Goal: Task Accomplishment & Management: Manage account settings

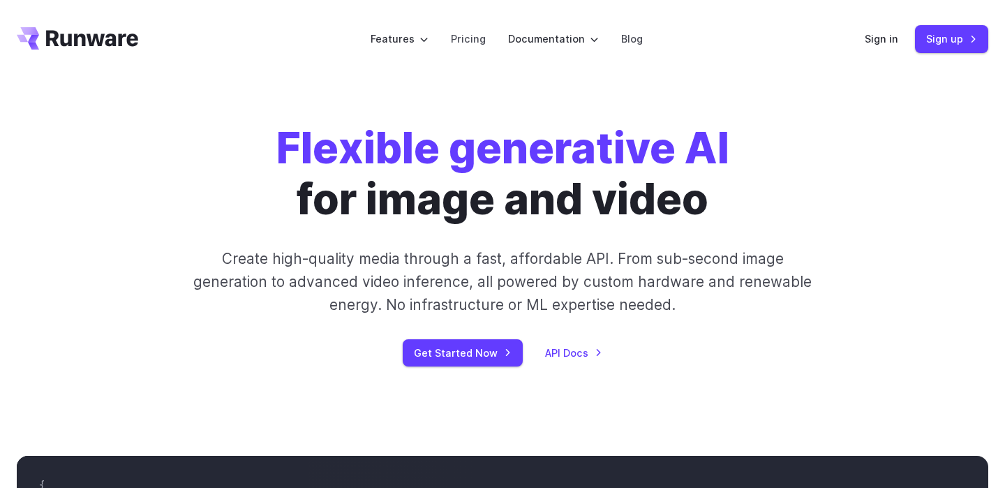
click at [923, 73] on header "Features Tasks Image generation Video generation Sonic Inference Engine™ Models…" at bounding box center [502, 39] width 1005 height 78
click at [890, 41] on link "Sign in" at bounding box center [881, 39] width 33 height 16
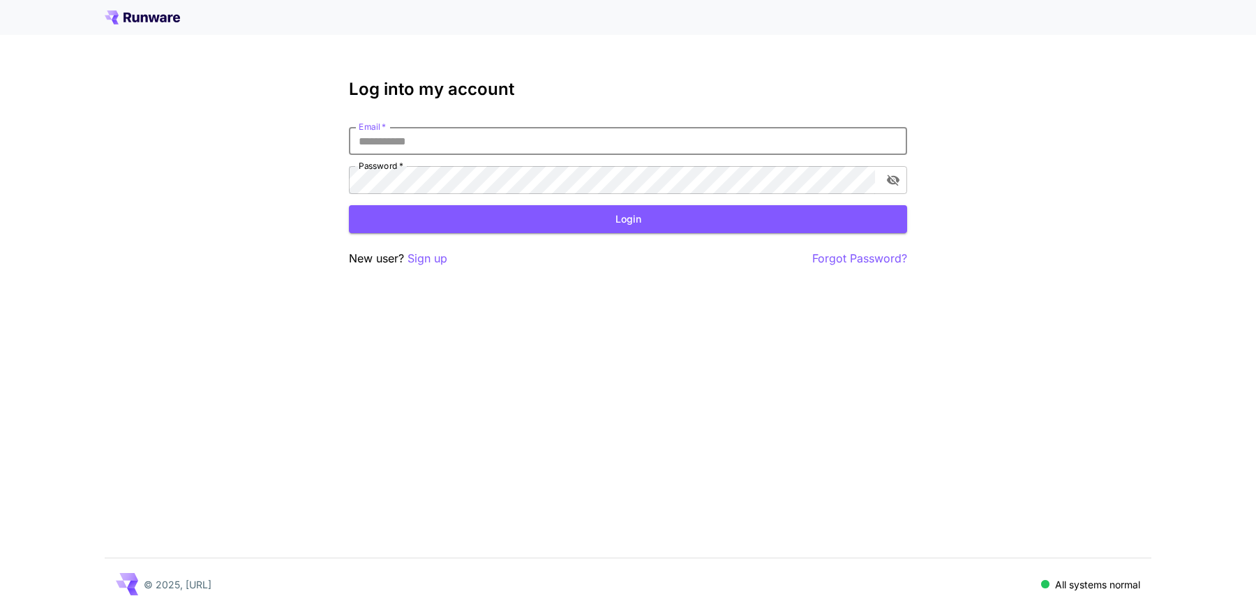
click at [491, 130] on input "Email   *" at bounding box center [628, 141] width 558 height 28
type input "**********"
click button "Login" at bounding box center [628, 219] width 558 height 29
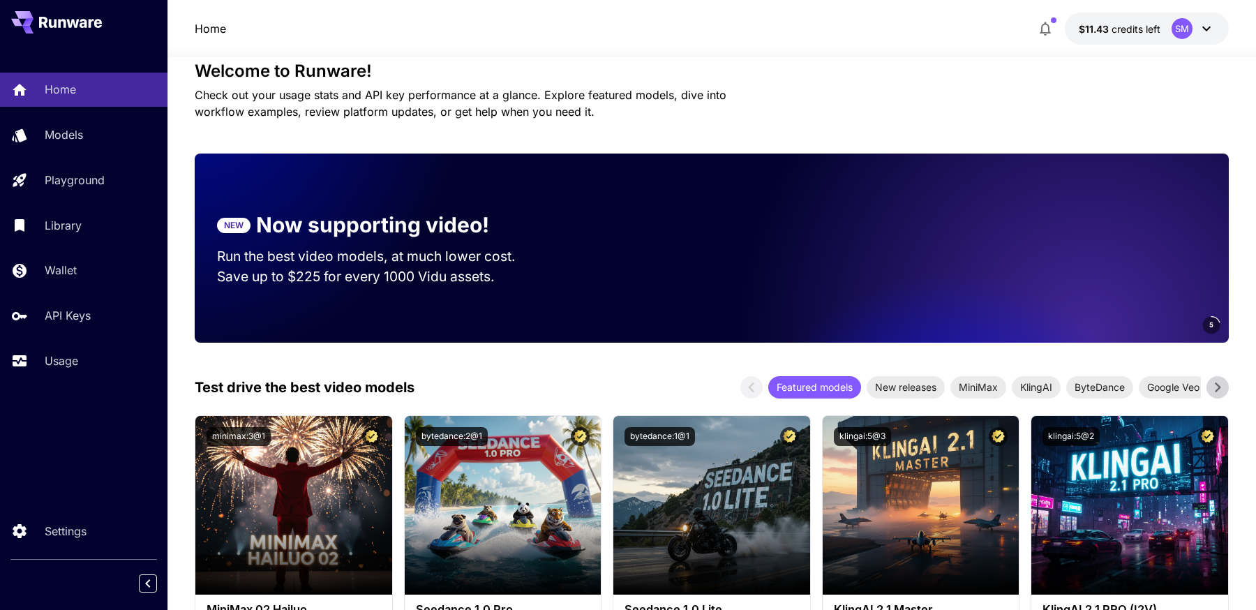
scroll to position [27, 0]
